Goal: Information Seeking & Learning: Learn about a topic

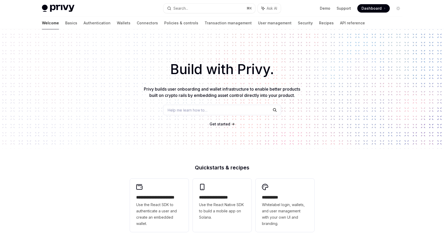
click at [119, 69] on h1 "Build with Privy." at bounding box center [221, 69] width 427 height 20
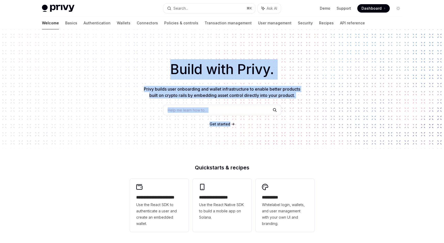
drag, startPoint x: 164, startPoint y: 71, endPoint x: 373, endPoint y: 126, distance: 216.0
click at [369, 127] on div "Build with Privy. Privy builds user onboarding and wallet infrastructure to ena…" at bounding box center [222, 88] width 444 height 119
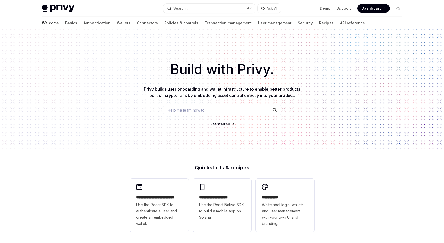
click at [373, 126] on div "Get started" at bounding box center [221, 124] width 427 height 5
click at [226, 113] on div "Help me learn how to…" at bounding box center [222, 110] width 118 height 10
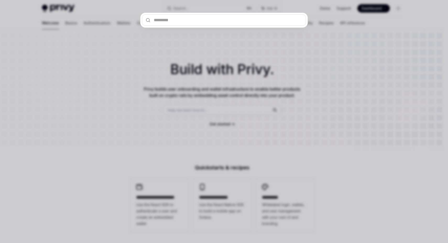
drag, startPoint x: 350, startPoint y: 130, endPoint x: 318, endPoint y: 133, distance: 31.7
click at [350, 130] on div at bounding box center [224, 121] width 448 height 243
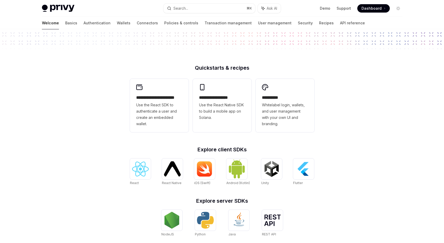
scroll to position [3, 0]
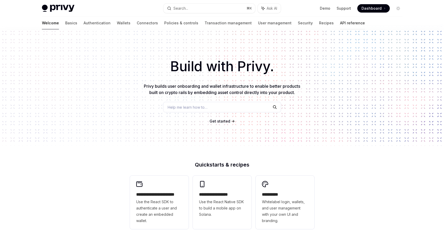
click at [340, 23] on link "API reference" at bounding box center [352, 23] width 25 height 13
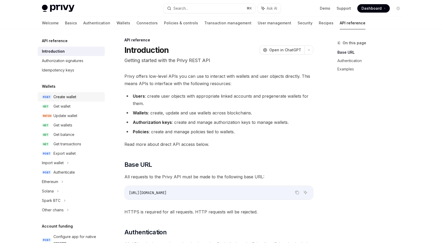
click at [71, 99] on div "Create wallet" at bounding box center [64, 97] width 23 height 6
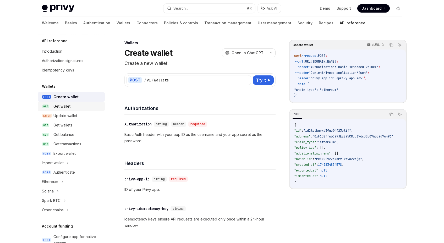
click at [71, 105] on div "Get wallet" at bounding box center [77, 106] width 48 height 6
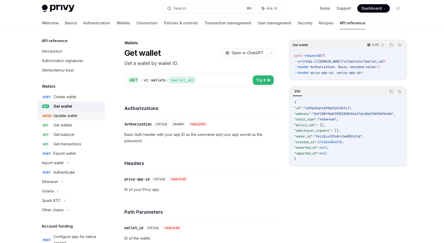
click at [73, 117] on div "Update wallet" at bounding box center [65, 116] width 24 height 6
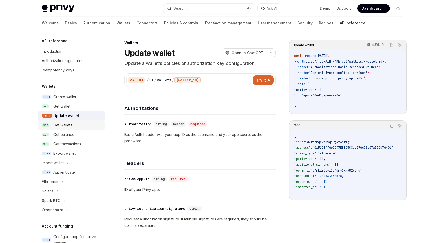
click at [76, 124] on div "Get wallets" at bounding box center [77, 125] width 48 height 6
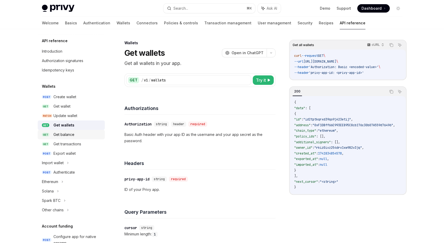
click at [76, 134] on div "Get balance" at bounding box center [77, 135] width 48 height 6
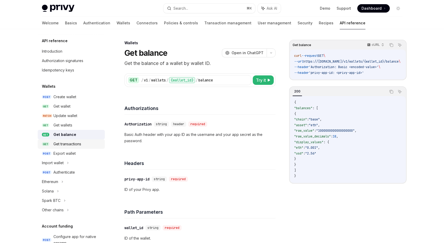
click at [77, 145] on div "Get transactions" at bounding box center [67, 144] width 28 height 6
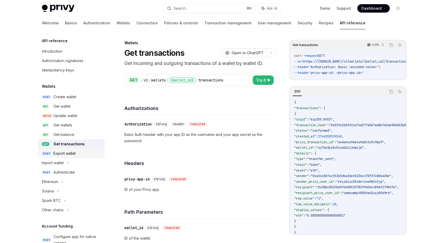
click at [66, 153] on div "Export wallet" at bounding box center [64, 153] width 22 height 6
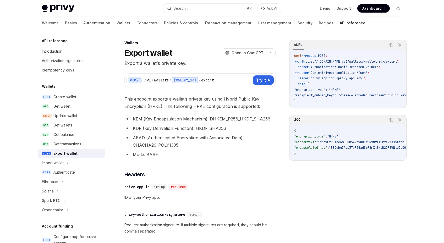
click at [64, 149] on link "POST Export wallet" at bounding box center [71, 153] width 67 height 9
click at [68, 144] on div "Get transactions" at bounding box center [67, 144] width 28 height 6
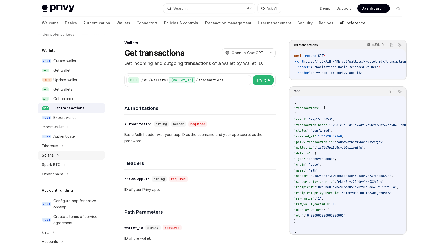
scroll to position [37, 0]
click at [66, 146] on div "Ethereum" at bounding box center [71, 144] width 67 height 9
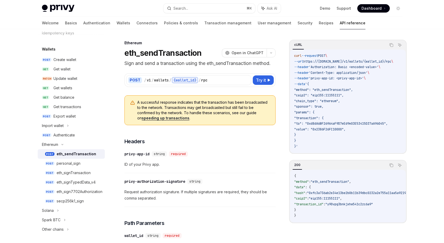
click at [75, 153] on div "eth_sendTransaction" at bounding box center [77, 154] width 40 height 6
click at [62, 164] on div "personal_sign" at bounding box center [69, 163] width 24 height 6
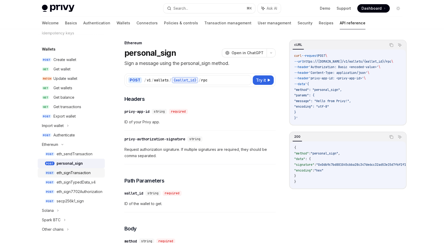
click at [76, 172] on div "eth_signTransaction" at bounding box center [74, 173] width 34 height 6
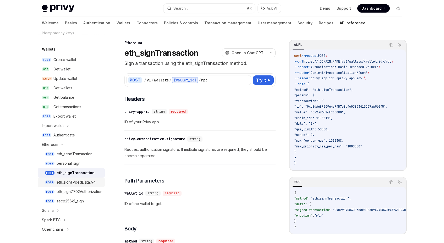
drag, startPoint x: 73, startPoint y: 183, endPoint x: 93, endPoint y: 184, distance: 19.9
click at [74, 183] on div "eth_signTypedData_v4" at bounding box center [76, 182] width 39 height 6
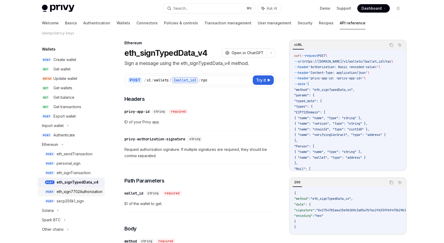
click at [82, 194] on div "eth_sign7702Authorization" at bounding box center [80, 192] width 46 height 6
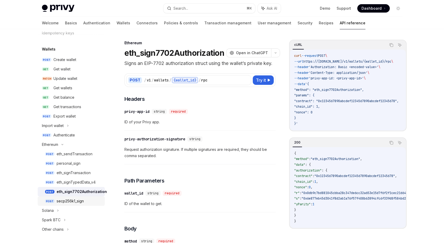
click at [71, 201] on div "secp256k1_sign" at bounding box center [70, 201] width 27 height 6
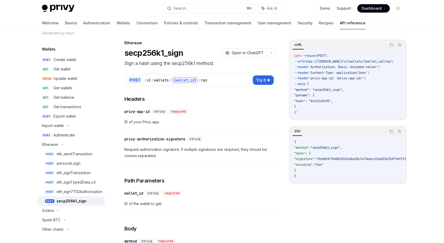
scroll to position [138, 0]
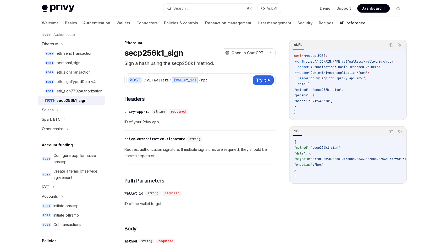
click at [85, 144] on div "Account funding" at bounding box center [71, 145] width 67 height 6
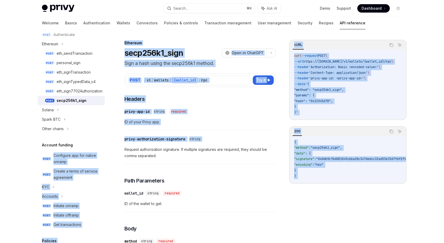
drag, startPoint x: 37, startPoint y: 146, endPoint x: 24, endPoint y: 146, distance: 13.4
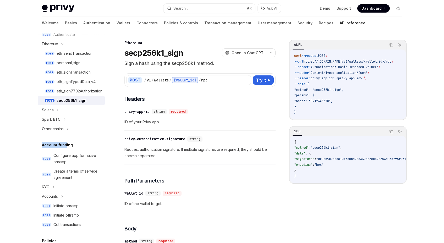
drag, startPoint x: 42, startPoint y: 146, endPoint x: 68, endPoint y: 146, distance: 25.4
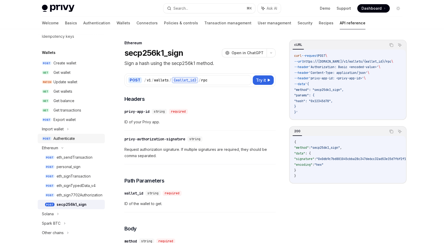
scroll to position [0, 0]
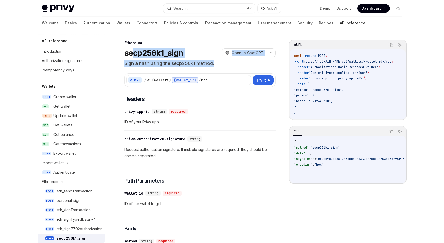
drag, startPoint x: 172, startPoint y: 62, endPoint x: 271, endPoint y: 66, distance: 98.9
click at [270, 66] on header "Ethereum secp256k1_sign OpenAI Open in ChatGPT Sign a hash using the secp256k1 …" at bounding box center [199, 53] width 151 height 27
click at [251, 64] on p "Sign a hash using the secp256k1 method." at bounding box center [199, 63] width 151 height 7
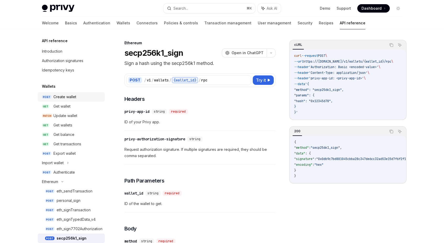
click at [67, 98] on div "Create wallet" at bounding box center [64, 97] width 23 height 6
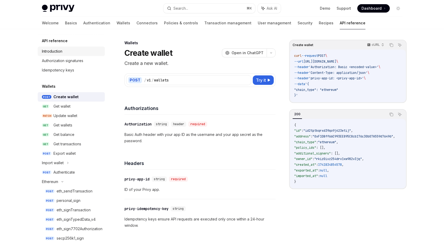
click at [70, 52] on div "Introduction" at bounding box center [72, 51] width 60 height 6
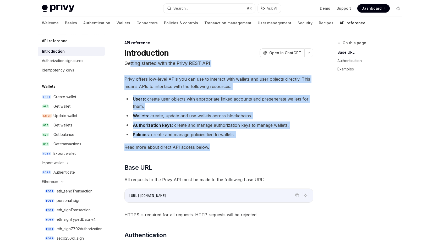
drag, startPoint x: 130, startPoint y: 64, endPoint x: 235, endPoint y: 152, distance: 136.5
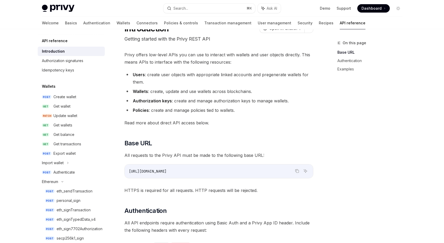
scroll to position [89, 0]
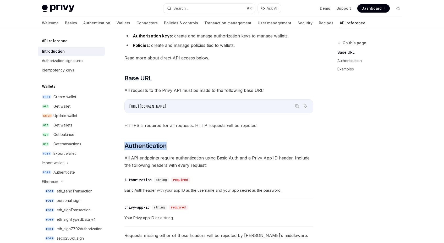
drag, startPoint x: 120, startPoint y: 140, endPoint x: 242, endPoint y: 150, distance: 122.5
click at [240, 150] on div "API reference Introduction OpenAI Open in ChatGPT Getting started with the Priv…" at bounding box center [169, 207] width 289 height 515
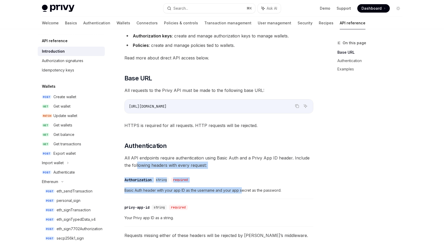
drag, startPoint x: 137, startPoint y: 162, endPoint x: 294, endPoint y: 189, distance: 159.7
click at [280, 190] on div "Privy offers low-level APIs you can use to interact with wallets and user objec…" at bounding box center [218, 186] width 189 height 401
click at [303, 187] on div "​ Authorization string required Basic Auth header with your app ID as the usern…" at bounding box center [218, 186] width 189 height 25
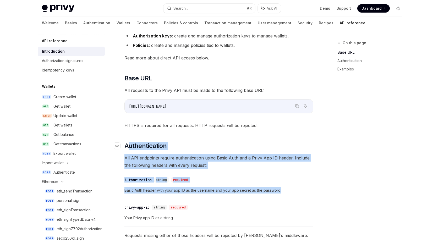
drag, startPoint x: 284, startPoint y: 196, endPoint x: 129, endPoint y: 146, distance: 162.2
click at [129, 146] on div "Privy offers low-level APIs you can use to interact with wallets and user objec…" at bounding box center [218, 186] width 189 height 401
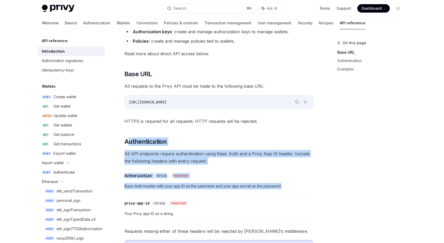
scroll to position [137, 0]
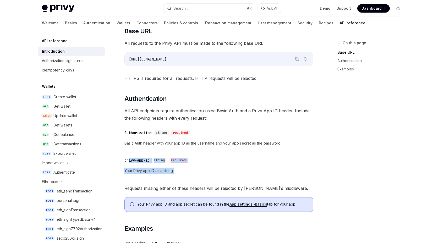
drag, startPoint x: 129, startPoint y: 161, endPoint x: 283, endPoint y: 174, distance: 154.4
click at [280, 176] on div "​ privy-app-id string required Your Privy app ID as a string." at bounding box center [218, 167] width 189 height 25
click at [284, 174] on span "Your Privy app ID as a string." at bounding box center [218, 171] width 189 height 6
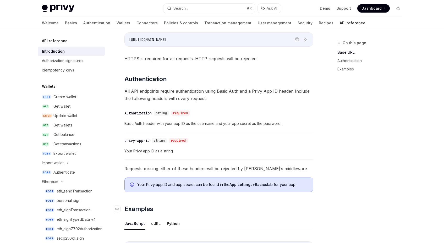
scroll to position [180, 0]
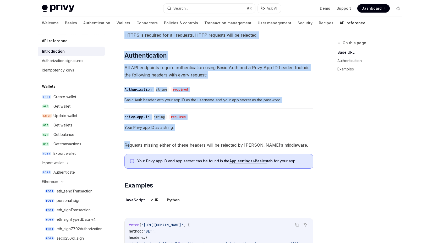
drag, startPoint x: 129, startPoint y: 145, endPoint x: 352, endPoint y: 172, distance: 225.0
click at [352, 172] on div "On this page Base URL Authentication Examples API reference Introduction OpenAI…" at bounding box center [222, 112] width 369 height 525
click at [352, 172] on div "On this page Base URL Authentication Examples" at bounding box center [367, 141] width 80 height 203
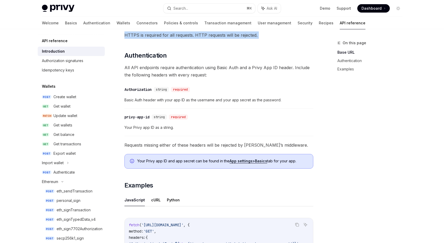
drag, startPoint x: 326, startPoint y: 172, endPoint x: 140, endPoint y: 46, distance: 224.3
click at [140, 46] on div "On this page Base URL Authentication Examples API reference Introduction OpenAI…" at bounding box center [222, 112] width 369 height 525
click at [144, 43] on div "Privy offers low-level APIs you can use to interact with wallets and user objec…" at bounding box center [218, 96] width 189 height 401
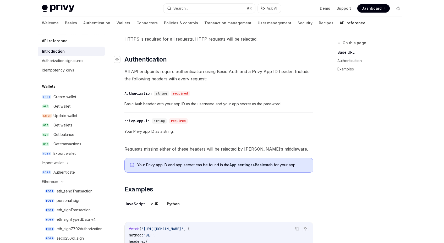
scroll to position [153, 0]
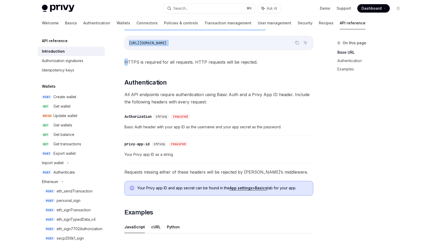
drag, startPoint x: 126, startPoint y: 58, endPoint x: 348, endPoint y: 192, distance: 258.3
click at [347, 192] on div "On this page Base URL Authentication Examples API reference Introduction OpenAI…" at bounding box center [222, 139] width 369 height 525
click at [348, 192] on div "On this page Base URL Authentication Examples" at bounding box center [367, 141] width 80 height 203
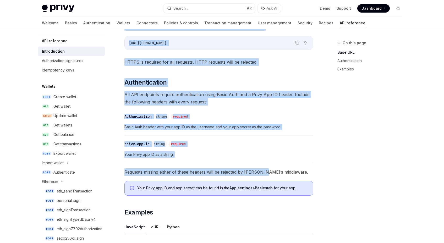
drag, startPoint x: 339, startPoint y: 193, endPoint x: 233, endPoint y: 153, distance: 112.9
click at [233, 154] on div "On this page Base URL Authentication Examples API reference Introduction OpenAI…" at bounding box center [222, 139] width 369 height 525
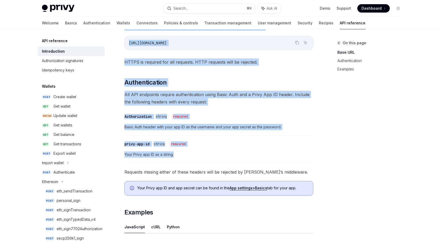
click at [370, 141] on div "On this page Base URL Authentication Examples" at bounding box center [367, 141] width 80 height 203
drag, startPoint x: 130, startPoint y: 174, endPoint x: 377, endPoint y: 201, distance: 248.1
click at [377, 201] on div "On this page Base URL Authentication Examples API reference Introduction OpenAI…" at bounding box center [222, 139] width 369 height 525
click at [366, 191] on div "On this page Base URL Authentication Examples" at bounding box center [367, 141] width 80 height 203
drag, startPoint x: 308, startPoint y: 193, endPoint x: 261, endPoint y: 158, distance: 58.9
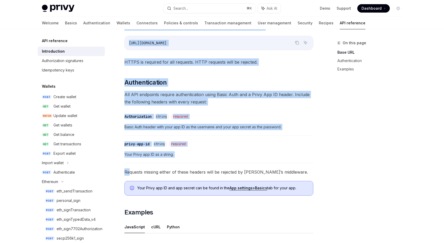
click at [227, 154] on div "Privy offers low-level APIs you can use to interact with wallets and user objec…" at bounding box center [218, 123] width 189 height 401
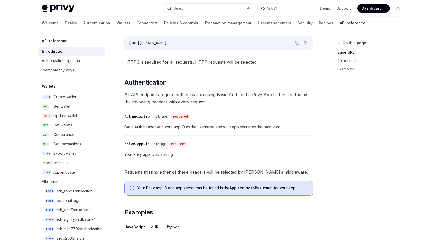
click at [347, 163] on div "On this page Base URL Authentication Examples" at bounding box center [367, 141] width 80 height 203
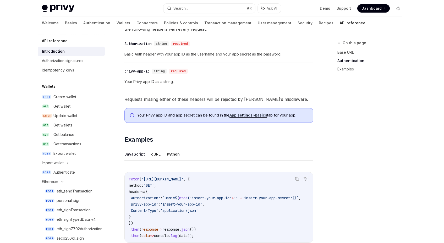
scroll to position [259, 0]
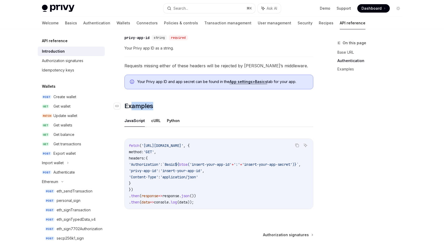
drag, startPoint x: 132, startPoint y: 105, endPoint x: 246, endPoint y: 107, distance: 113.7
click at [244, 107] on h2 "​ Examples" at bounding box center [218, 106] width 189 height 8
click at [247, 106] on h2 "​ Examples" at bounding box center [218, 106] width 189 height 8
click at [157, 121] on button "cURL" at bounding box center [155, 121] width 9 height 12
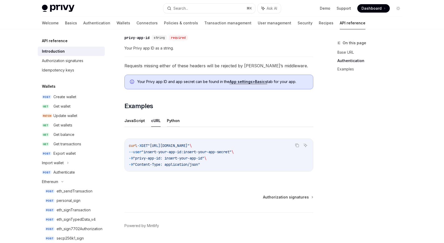
click at [171, 122] on button "Python" at bounding box center [173, 121] width 13 height 12
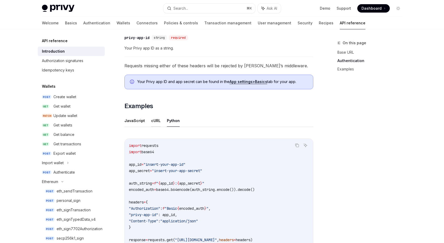
click at [156, 121] on button "cURL" at bounding box center [155, 121] width 9 height 12
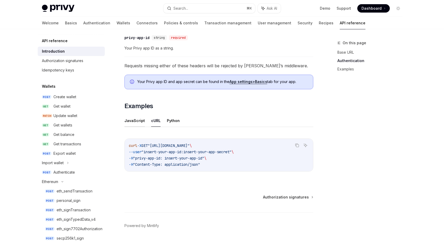
click at [132, 120] on button "JavaScript" at bounding box center [134, 121] width 20 height 12
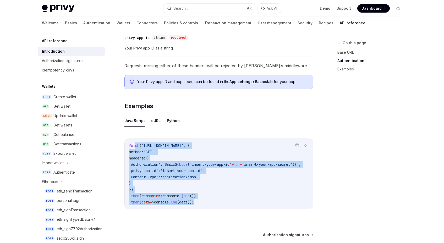
drag, startPoint x: 135, startPoint y: 148, endPoint x: 275, endPoint y: 204, distance: 150.6
click at [258, 208] on div "fetch ( '[URL][DOMAIN_NAME]' , { method: 'GET' , headers: { 'Authorization' : `…" at bounding box center [219, 174] width 188 height 70
click at [275, 204] on code "fetch ( '[URL][DOMAIN_NAME]' , { method: 'GET' , headers: { 'Authorization' : `…" at bounding box center [221, 174] width 184 height 63
drag, startPoint x: 255, startPoint y: 202, endPoint x: 165, endPoint y: 159, distance: 100.0
click at [164, 161] on code "fetch ( '[URL][DOMAIN_NAME]' , { method: 'GET' , headers: { 'Authorization' : `…" at bounding box center [221, 174] width 184 height 63
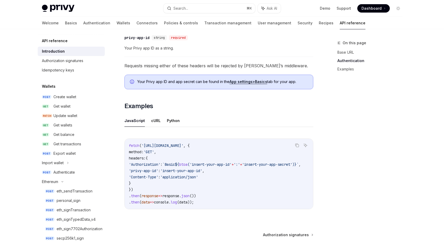
click at [166, 158] on code "fetch ( '[URL][DOMAIN_NAME]' , { method: 'GET' , headers: { 'Authorization' : `…" at bounding box center [221, 174] width 184 height 63
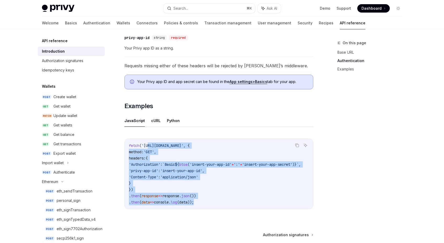
drag, startPoint x: 148, startPoint y: 147, endPoint x: 287, endPoint y: 214, distance: 153.9
click at [283, 217] on div "Copy Ask AI fetch ( '[URL][DOMAIN_NAME]' , { method: 'GET' , headers: { 'Author…" at bounding box center [218, 175] width 189 height 84
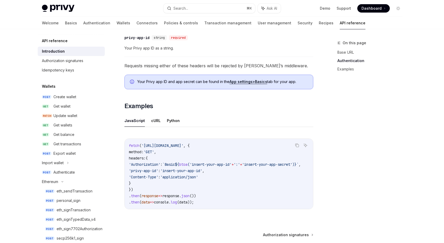
click at [288, 209] on div "fetch ( '[URL][DOMAIN_NAME]' , { method: 'GET' , headers: { 'Authorization' : `…" at bounding box center [219, 174] width 188 height 70
drag, startPoint x: 275, startPoint y: 165, endPoint x: 200, endPoint y: 163, distance: 75.2
click at [187, 164] on span "'Authorization' : `Basic ${ btoa ( 'insert-your-app-id' + ':' + 'insert-your-ap…" at bounding box center [215, 164] width 172 height 5
click at [188, 163] on span "btoa" at bounding box center [183, 164] width 8 height 5
drag, startPoint x: 141, startPoint y: 164, endPoint x: 241, endPoint y: 180, distance: 101.4
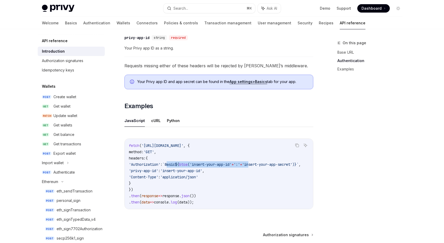
click at [241, 180] on code "fetch ( '[URL][DOMAIN_NAME]' , { method: 'GET' , headers: { 'Authorization' : `…" at bounding box center [221, 174] width 184 height 63
drag, startPoint x: 139, startPoint y: 164, endPoint x: 250, endPoint y: 172, distance: 111.6
click at [247, 171] on code "fetch ( '[URL][DOMAIN_NAME]' , { method: 'GET' , headers: { 'Authorization' : `…" at bounding box center [221, 174] width 184 height 63
click at [250, 172] on code "fetch ( '[URL][DOMAIN_NAME]' , { method: 'GET' , headers: { 'Authorization' : `…" at bounding box center [221, 174] width 184 height 63
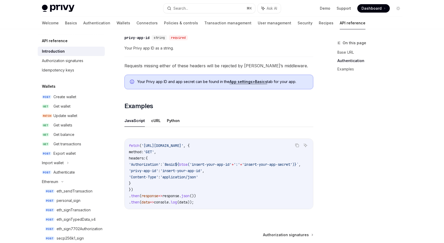
drag, startPoint x: 156, startPoint y: 211, endPoint x: 274, endPoint y: 211, distance: 117.6
click at [274, 211] on div "Copy Ask AI fetch ( '[URL][DOMAIN_NAME]' , { method: 'GET' , headers: { 'Author…" at bounding box center [218, 175] width 189 height 84
drag, startPoint x: 260, startPoint y: 212, endPoint x: 292, endPoint y: 212, distance: 32.2
click at [292, 212] on div "Copy Ask AI fetch ( '[URL][DOMAIN_NAME]' , { method: 'GET' , headers: { 'Author…" at bounding box center [218, 175] width 189 height 84
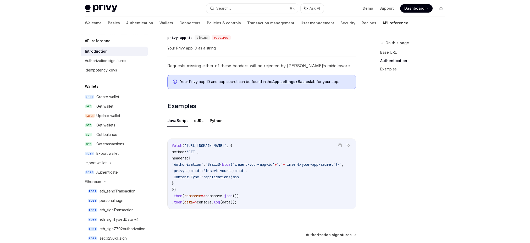
click at [407, 151] on div "On this page Base URL Authentication Examples" at bounding box center [410, 141] width 80 height 203
click at [253, 107] on h2 "​ Examples" at bounding box center [261, 106] width 189 height 8
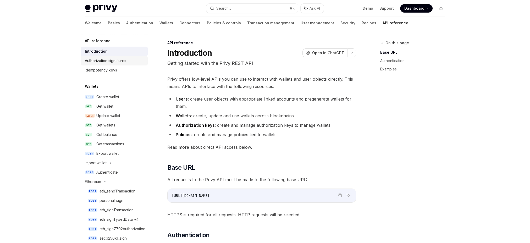
click at [120, 62] on div "Authorization signatures" at bounding box center [105, 61] width 41 height 6
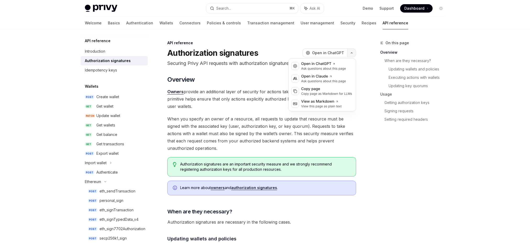
click at [349, 52] on icon "button" at bounding box center [352, 53] width 6 height 2
click at [323, 78] on div "Open in Claude" at bounding box center [323, 76] width 45 height 5
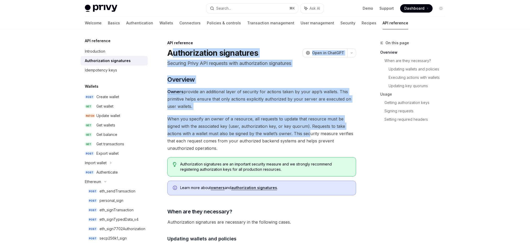
drag, startPoint x: 174, startPoint y: 55, endPoint x: 287, endPoint y: 135, distance: 139.2
click at [297, 127] on span "When you specify an owner of a resource, all requests to update that resource m…" at bounding box center [261, 133] width 189 height 37
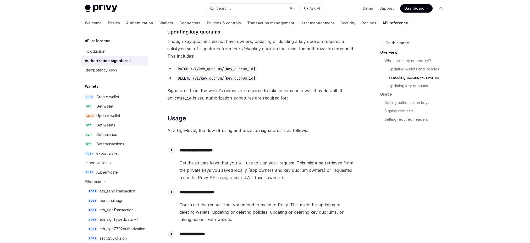
scroll to position [435, 0]
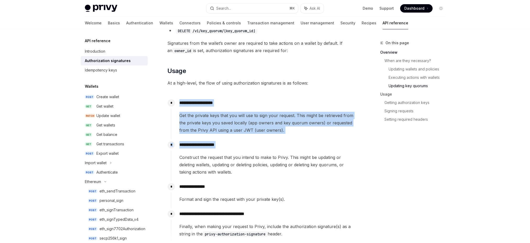
drag, startPoint x: 180, startPoint y: 102, endPoint x: 271, endPoint y: 150, distance: 102.8
click at [271, 150] on div "**********" at bounding box center [263, 170] width 185 height 146
drag, startPoint x: 271, startPoint y: 150, endPoint x: 262, endPoint y: 140, distance: 13.6
click at [270, 150] on div "**********" at bounding box center [263, 157] width 185 height 37
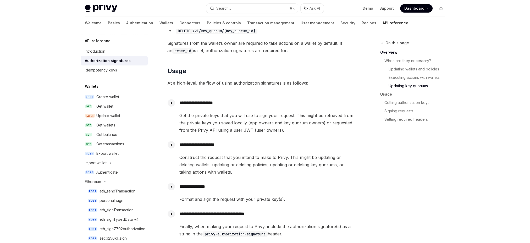
drag, startPoint x: 175, startPoint y: 87, endPoint x: 308, endPoint y: 92, distance: 133.7
click at [308, 92] on div "​ Overview Owners provide an additional layer of security for actions taken by …" at bounding box center [261, 113] width 189 height 944
drag, startPoint x: 320, startPoint y: 90, endPoint x: 228, endPoint y: 67, distance: 94.4
click at [228, 67] on div "​ Overview Owners provide an additional layer of security for actions taken by …" at bounding box center [261, 113] width 189 height 944
click at [330, 79] on div "​ Overview Owners provide an additional layer of security for actions taken by …" at bounding box center [261, 113] width 189 height 944
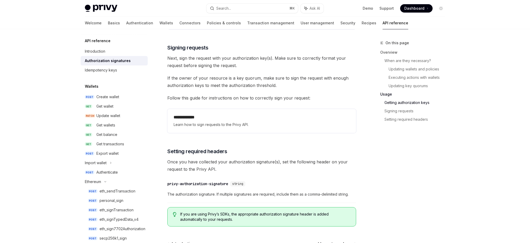
scroll to position [854, 0]
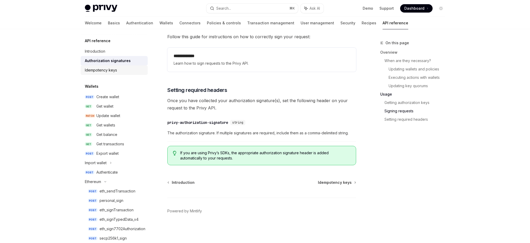
click at [113, 73] on div "Idempotency keys" at bounding box center [101, 70] width 32 height 6
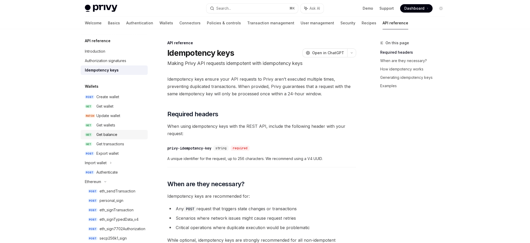
click at [118, 136] on div "Get balance" at bounding box center [120, 135] width 48 height 6
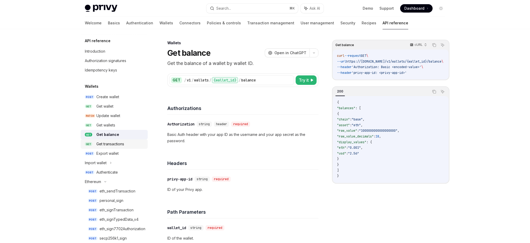
click at [118, 144] on div "Get transactions" at bounding box center [110, 144] width 28 height 6
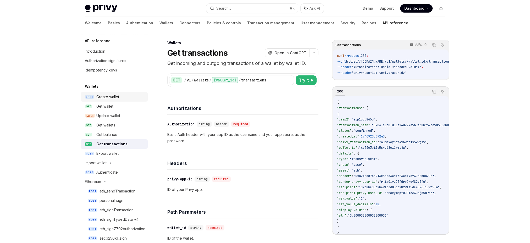
click at [112, 101] on link "POST Create wallet" at bounding box center [114, 96] width 67 height 9
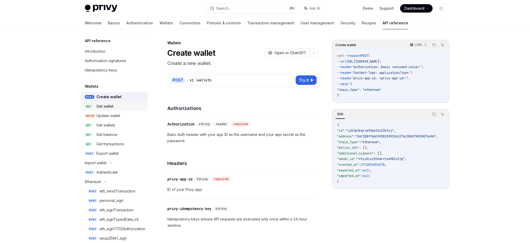
click at [111, 108] on div "Get wallet" at bounding box center [104, 106] width 17 height 6
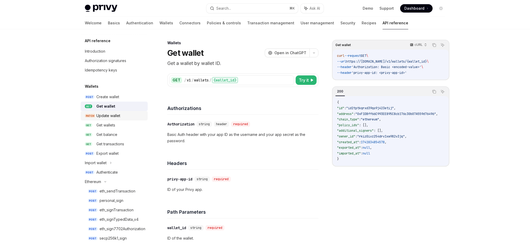
click at [111, 115] on div "Update wallet" at bounding box center [108, 116] width 24 height 6
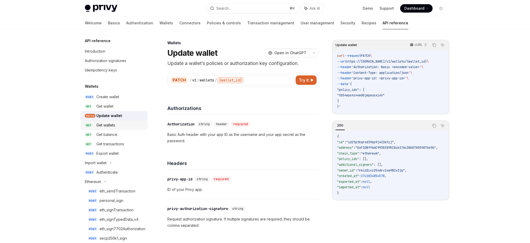
click at [113, 126] on div "Get wallets" at bounding box center [105, 125] width 19 height 6
click at [112, 134] on div "Get balance" at bounding box center [106, 135] width 21 height 6
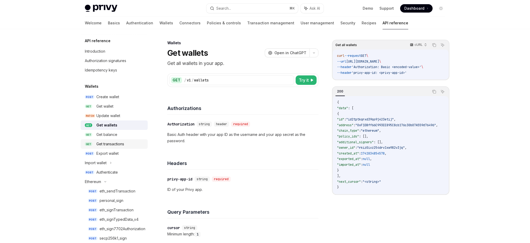
click at [112, 141] on div "Get transactions" at bounding box center [110, 144] width 28 height 6
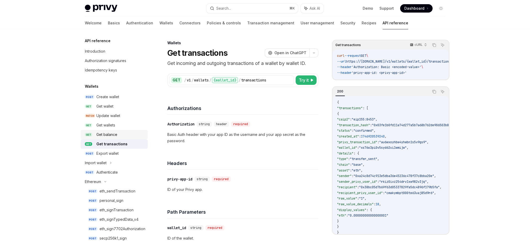
click at [110, 139] on link "GET Get balance" at bounding box center [114, 134] width 67 height 9
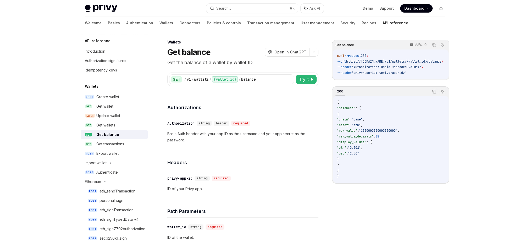
scroll to position [1, 0]
drag, startPoint x: 359, startPoint y: 66, endPoint x: 436, endPoint y: 65, distance: 77.0
click at [436, 65] on code "curl --request GET \ --url https://[DOMAIN_NAME]/v1/wallets/{wallet_id}/balance…" at bounding box center [396, 64] width 119 height 23
click at [372, 67] on span "'Authorization: Basic <encoded-value>'" at bounding box center [387, 67] width 70 height 4
drag, startPoint x: 356, startPoint y: 58, endPoint x: 425, endPoint y: 68, distance: 69.6
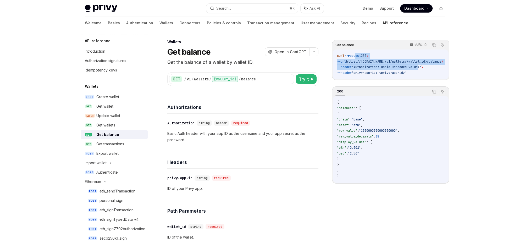
click at [425, 68] on code "curl --request GET \ --url https://[DOMAIN_NAME]/v1/wallets/{wallet_id}/balance…" at bounding box center [396, 64] width 119 height 23
click at [422, 68] on span "'Authorization: Basic <encoded-value>'" at bounding box center [387, 67] width 70 height 4
drag, startPoint x: 398, startPoint y: 71, endPoint x: 355, endPoint y: 64, distance: 43.2
click at [355, 64] on code "curl --request GET \ --url https://[DOMAIN_NAME]/v1/wallets/{wallet_id}/balance…" at bounding box center [396, 64] width 119 height 23
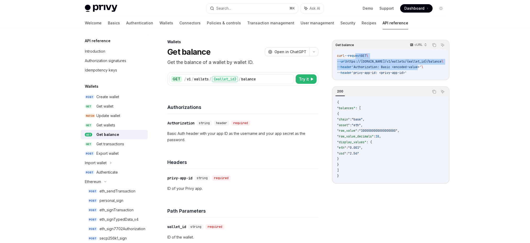
drag, startPoint x: 345, startPoint y: 59, endPoint x: 427, endPoint y: 72, distance: 83.2
click at [423, 73] on code "curl --request GET \ --url https://[DOMAIN_NAME]/v1/wallets/{wallet_id}/balance…" at bounding box center [396, 64] width 119 height 23
click at [427, 72] on code "curl --request GET \ --url https://[DOMAIN_NAME]/v1/wallets/{wallet_id}/balance…" at bounding box center [396, 64] width 119 height 23
click at [98, 99] on div "Create wallet" at bounding box center [107, 97] width 23 height 6
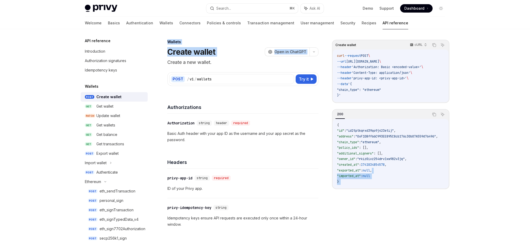
drag, startPoint x: 124, startPoint y: 92, endPoint x: 454, endPoint y: 160, distance: 337.1
drag, startPoint x: 456, startPoint y: 150, endPoint x: 477, endPoint y: 179, distance: 36.2
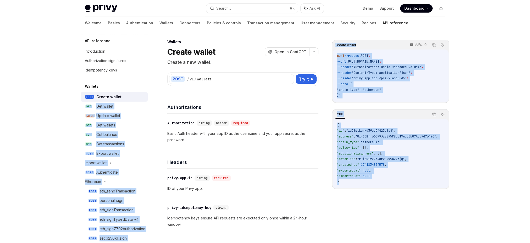
drag, startPoint x: 461, startPoint y: 186, endPoint x: 53, endPoint y: 96, distance: 418.2
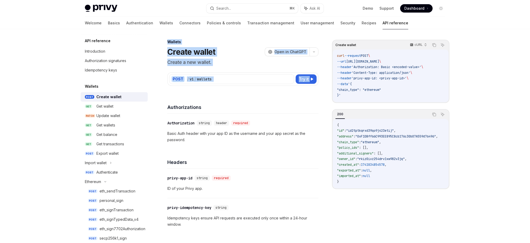
drag, startPoint x: 50, startPoint y: 97, endPoint x: 52, endPoint y: 100, distance: 3.7
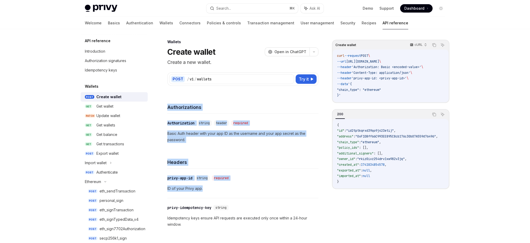
drag, startPoint x: 146, startPoint y: 153, endPoint x: 309, endPoint y: 195, distance: 168.8
click at [253, 171] on div "​ privy-app-id string required ID of your Privy app." at bounding box center [242, 183] width 151 height 29
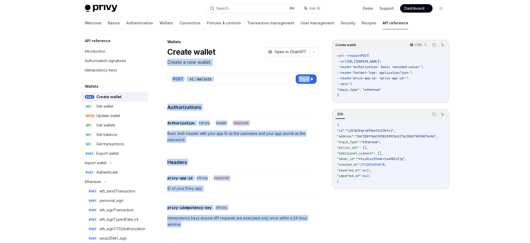
drag, startPoint x: 277, startPoint y: 225, endPoint x: 39, endPoint y: 55, distance: 292.3
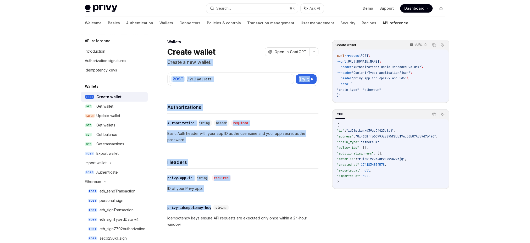
drag, startPoint x: 91, startPoint y: 120, endPoint x: 251, endPoint y: 197, distance: 177.4
click at [248, 179] on div "​ privy-app-id string required" at bounding box center [240, 178] width 146 height 6
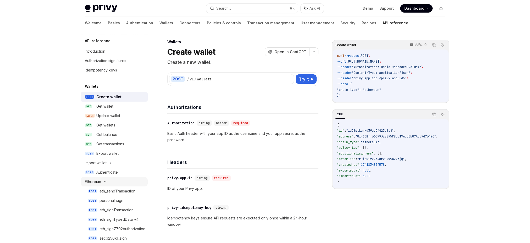
click at [101, 181] on div "Ethereum" at bounding box center [93, 182] width 16 height 6
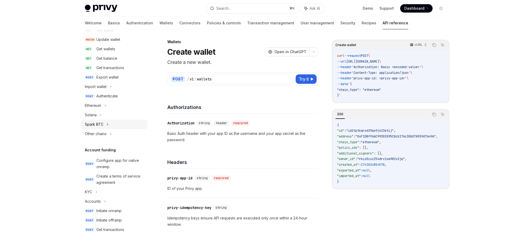
scroll to position [78, 0]
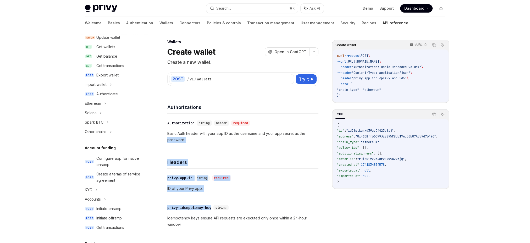
drag, startPoint x: 64, startPoint y: 139, endPoint x: 282, endPoint y: 197, distance: 226.1
click at [281, 194] on div "​ privy-app-id string required ID of your Privy app." at bounding box center [242, 183] width 151 height 29
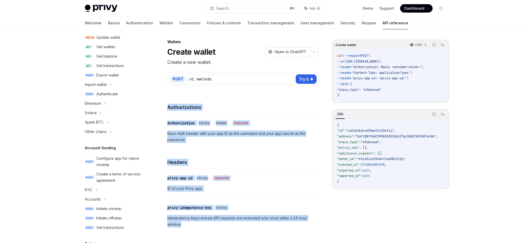
drag, startPoint x: 318, startPoint y: 225, endPoint x: 27, endPoint y: 89, distance: 321.3
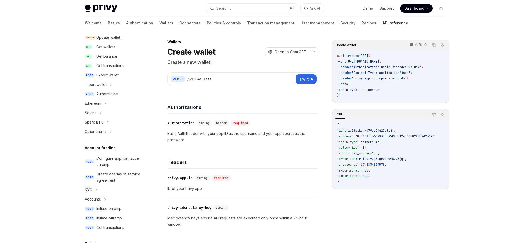
drag, startPoint x: 31, startPoint y: 85, endPoint x: 36, endPoint y: 83, distance: 5.5
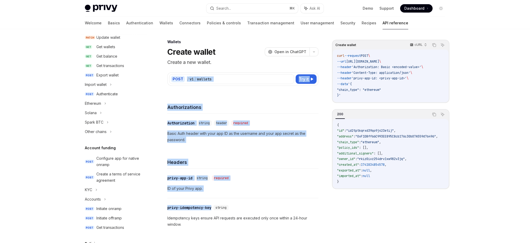
drag, startPoint x: 112, startPoint y: 134, endPoint x: 306, endPoint y: 197, distance: 204.5
click at [311, 189] on p "ID of your Privy app." at bounding box center [242, 189] width 151 height 6
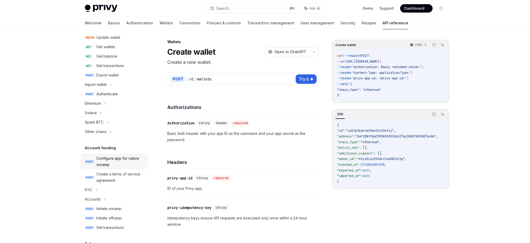
click at [112, 159] on div "Configure app for native onramp" at bounding box center [120, 161] width 48 height 13
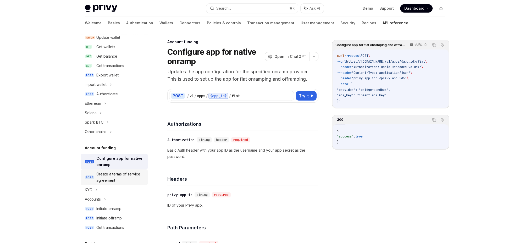
click at [111, 175] on div "Create a terms of service agreement" at bounding box center [120, 177] width 48 height 13
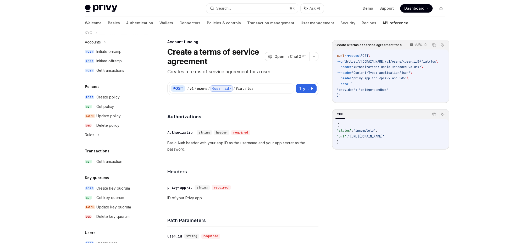
scroll to position [236, 0]
click at [110, 97] on div "Create policy" at bounding box center [107, 97] width 23 height 6
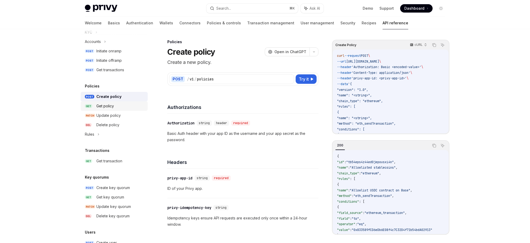
click at [111, 106] on div "Get policy" at bounding box center [105, 106] width 18 height 6
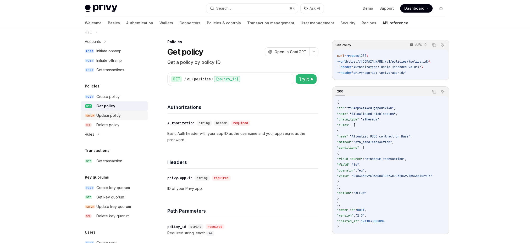
click at [114, 116] on div "Update policy" at bounding box center [108, 115] width 24 height 6
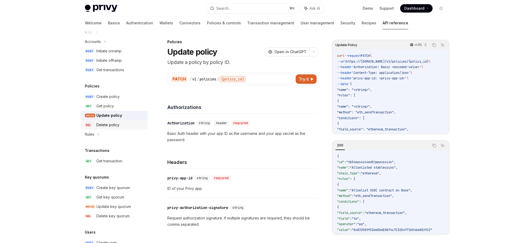
click at [116, 125] on div "Delete policy" at bounding box center [107, 125] width 23 height 6
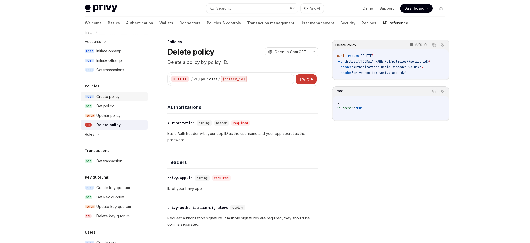
click at [110, 95] on div "Create policy" at bounding box center [107, 97] width 23 height 6
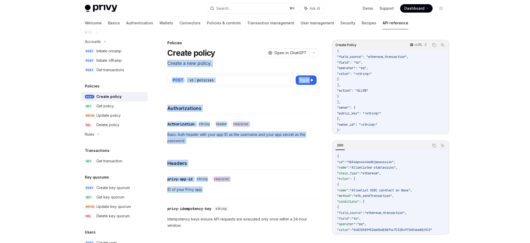
drag, startPoint x: 58, startPoint y: 64, endPoint x: 287, endPoint y: 195, distance: 263.7
click at [281, 173] on div "​ privy-app-id string required ID of your Privy app." at bounding box center [242, 184] width 151 height 29
drag, startPoint x: 276, startPoint y: 190, endPoint x: 11, endPoint y: 76, distance: 288.9
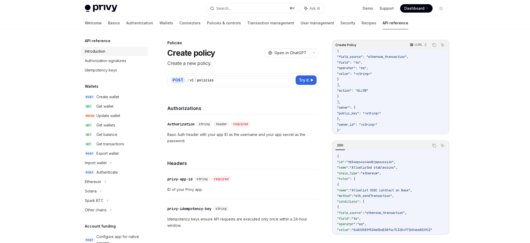
click at [103, 50] on div "Introduction" at bounding box center [95, 51] width 20 height 6
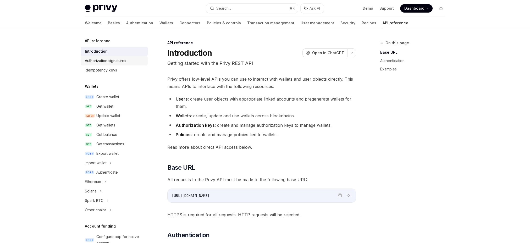
click at [109, 60] on div "Authorization signatures" at bounding box center [105, 61] width 41 height 6
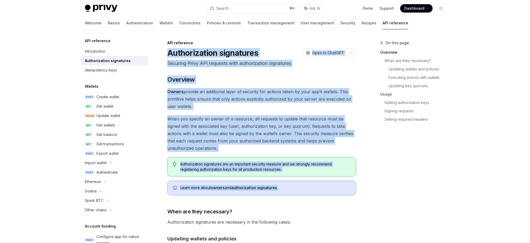
drag, startPoint x: 167, startPoint y: 52, endPoint x: 339, endPoint y: 190, distance: 221.4
copy div "Authorization signatures OpenAI Open in ChatGPT Securing Privy API requests wit…"
click at [309, 192] on div "Learn more about owners and authorization signatures ." at bounding box center [261, 188] width 189 height 15
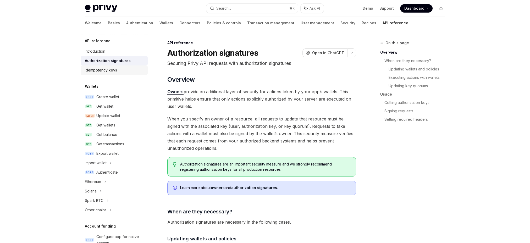
click at [110, 72] on div "Idempotency keys" at bounding box center [101, 70] width 32 height 6
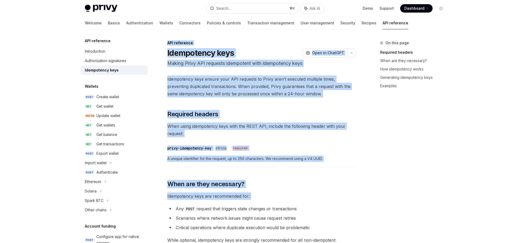
drag, startPoint x: 167, startPoint y: 42, endPoint x: 375, endPoint y: 184, distance: 252.0
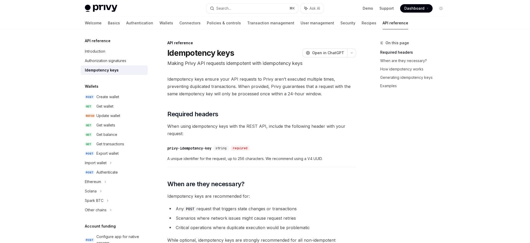
click at [376, 183] on div "On this page Required headers When are they necessary? How idempotency works Ge…" at bounding box center [410, 141] width 80 height 203
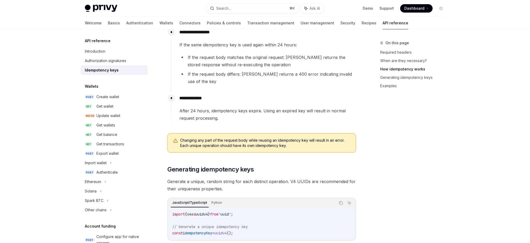
scroll to position [351, 0]
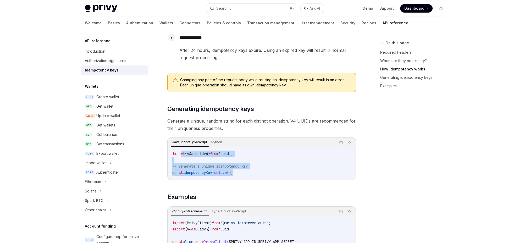
drag, startPoint x: 182, startPoint y: 148, endPoint x: 275, endPoint y: 165, distance: 94.6
click at [274, 164] on code "import { v4 as uuidv4 } from 'uuid' ; // Generate a unique idempotency key cons…" at bounding box center [261, 163] width 179 height 25
click at [275, 165] on code "import { v4 as uuidv4 } from 'uuid' ; // Generate a unique idempotency key cons…" at bounding box center [261, 163] width 179 height 25
drag, startPoint x: 271, startPoint y: 168, endPoint x: 186, endPoint y: 150, distance: 87.0
click at [187, 151] on code "import { v4 as uuidv4 } from 'uuid' ; // Generate a unique idempotency key cons…" at bounding box center [261, 163] width 179 height 25
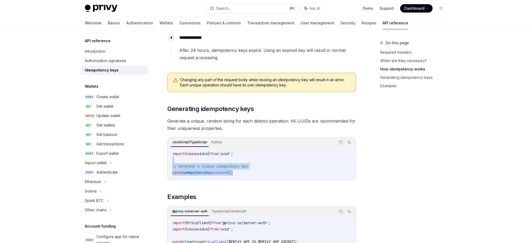
click at [290, 159] on code "import { v4 as uuidv4 } from 'uuid' ; // Generate a unique idempotency key cons…" at bounding box center [261, 163] width 179 height 25
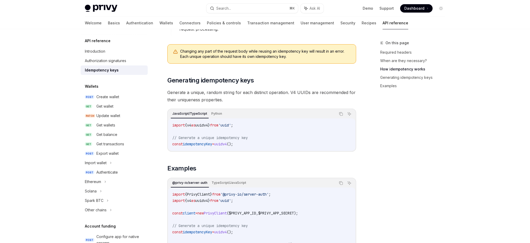
scroll to position [529, 0]
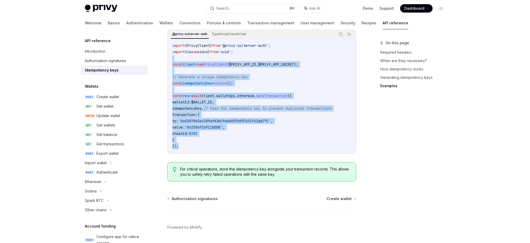
drag, startPoint x: 199, startPoint y: 56, endPoint x: 273, endPoint y: 143, distance: 114.7
click at [265, 146] on div "import { PrivyClient } from '@privy-io/server-auth' ; import { v4 as uuidv4 } f…" at bounding box center [261, 96] width 187 height 114
click at [274, 142] on div "import { PrivyClient } from '@privy-io/server-auth' ; import { v4 as uuidv4 } f…" at bounding box center [261, 96] width 187 height 114
drag, startPoint x: 248, startPoint y: 107, endPoint x: 226, endPoint y: 47, distance: 63.7
click at [226, 47] on code "import { PrivyClient } from '@privy-io/server-auth' ; import { v4 as uuidv4 } f…" at bounding box center [261, 95] width 179 height 107
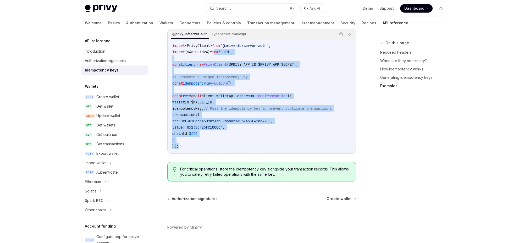
click at [226, 47] on code "import { PrivyClient } from '@privy-io/server-auth' ; import { v4 as uuidv4 } f…" at bounding box center [261, 95] width 179 height 107
drag, startPoint x: 192, startPoint y: 57, endPoint x: 251, endPoint y: 126, distance: 90.7
click at [251, 126] on code "import { PrivyClient } from '@privy-io/server-auth' ; import { v4 as uuidv4 } f…" at bounding box center [261, 95] width 179 height 107
drag, startPoint x: 249, startPoint y: 133, endPoint x: 252, endPoint y: 40, distance: 93.9
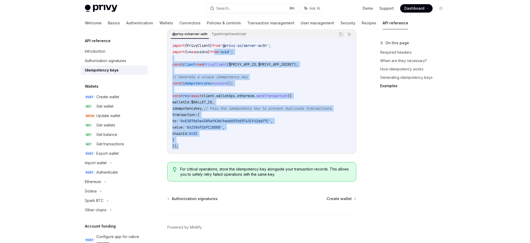
click at [242, 42] on code "import { PrivyClient } from '@privy-io/server-auth' ; import { v4 as uuidv4 } f…" at bounding box center [261, 95] width 179 height 107
click at [305, 61] on code "import { PrivyClient } from '@privy-io/server-auth' ; import { v4 as uuidv4 } f…" at bounding box center [261, 95] width 179 height 107
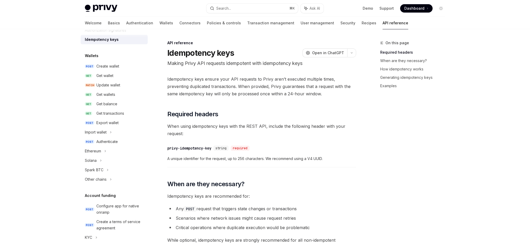
scroll to position [164, 0]
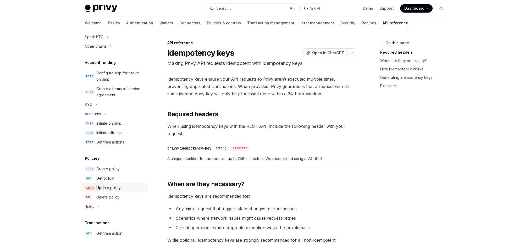
click at [121, 187] on div "Update policy" at bounding box center [120, 188] width 48 height 6
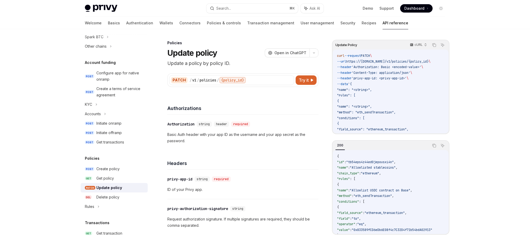
click at [216, 53] on h1 "Update policy" at bounding box center [192, 52] width 50 height 9
click at [215, 54] on h1 "Update policy" at bounding box center [192, 52] width 50 height 9
click at [199, 53] on h1 "Update policy" at bounding box center [192, 52] width 50 height 9
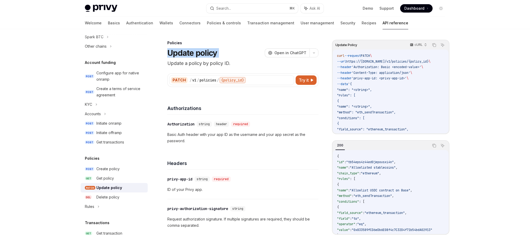
drag, startPoint x: 172, startPoint y: 54, endPoint x: 253, endPoint y: 54, distance: 81.8
click at [253, 54] on div "Update policy OpenAI Open in ChatGPT" at bounding box center [242, 52] width 151 height 9
copy div "Update policy OpenAI"
click at [274, 171] on div "​ privy-app-id string required ID of your Privy app." at bounding box center [242, 184] width 151 height 29
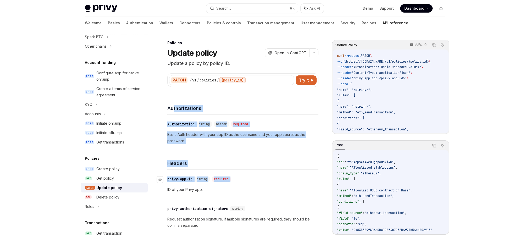
drag, startPoint x: 174, startPoint y: 109, endPoint x: 268, endPoint y: 181, distance: 118.5
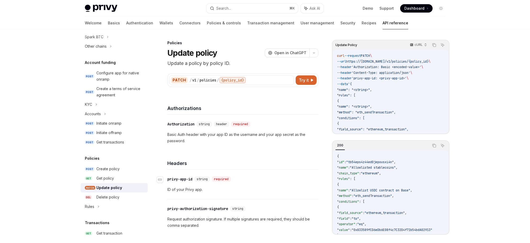
click at [270, 180] on div "​ privy-app-id string required" at bounding box center [240, 179] width 146 height 6
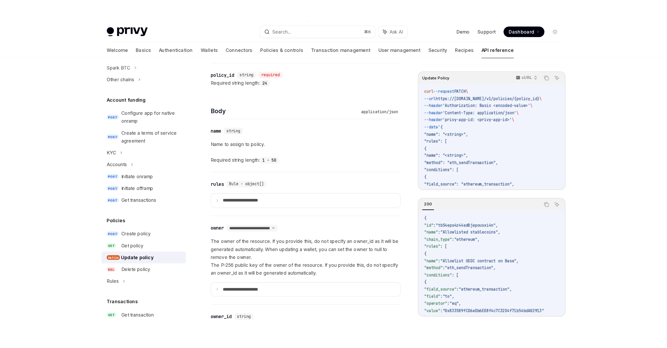
scroll to position [100, 0]
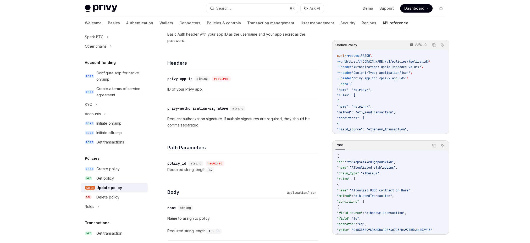
click at [417, 9] on span "Dashboard" at bounding box center [415, 8] width 20 height 5
type textarea "*"
